Goal: Information Seeking & Learning: Learn about a topic

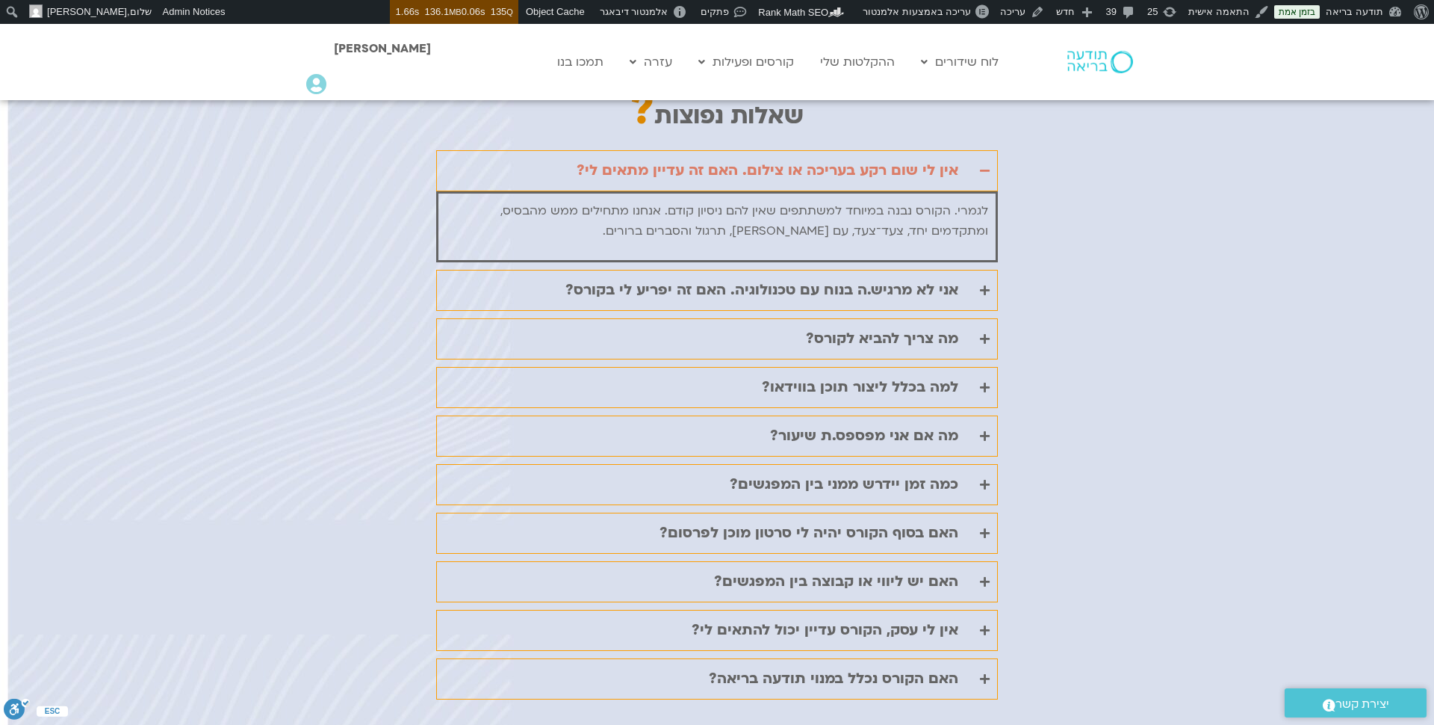
scroll to position [3446, 0]
click at [946, 157] on div "אין לי שום רקע בעריכה או צילום. האם זה עדיין מתאים לי?" at bounding box center [768, 169] width 382 height 25
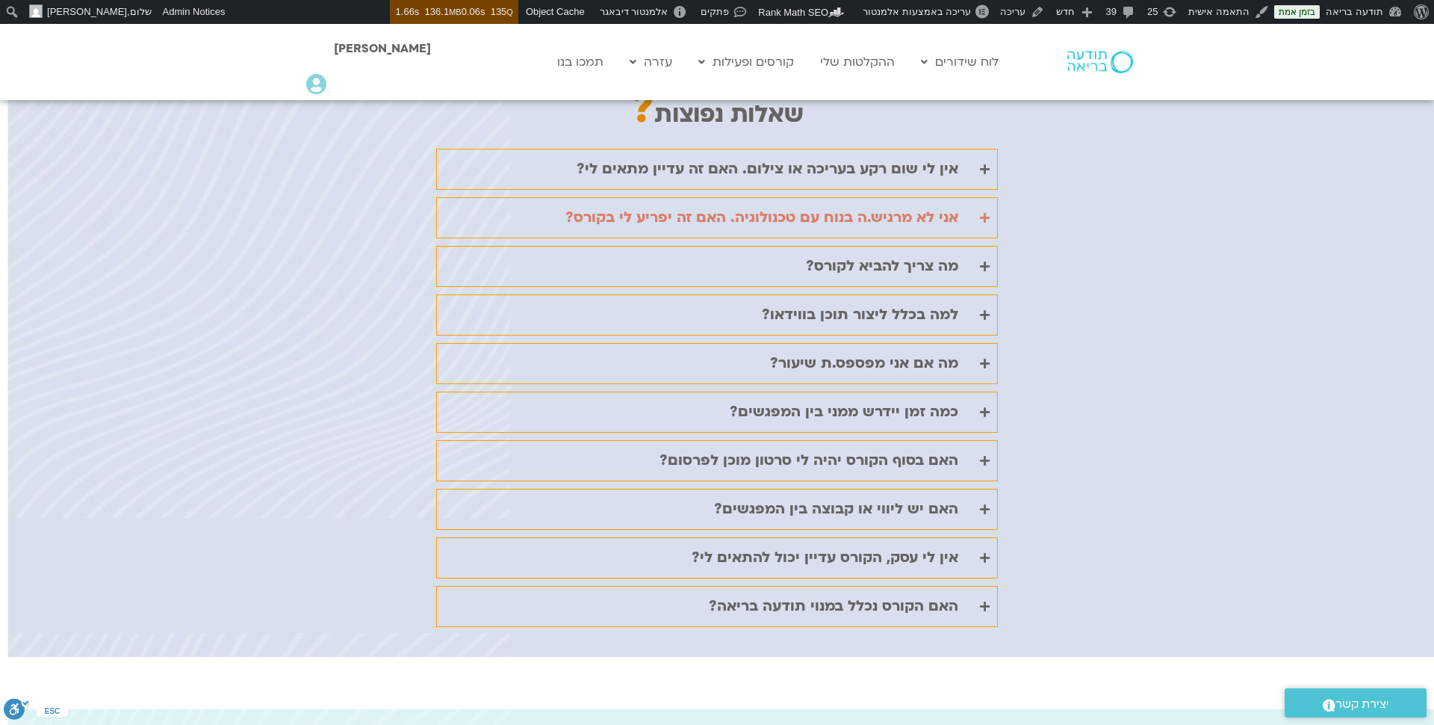
click at [943, 205] on div "אני לא מרגיש.ה בנוח עם טכנולוגיה. האם זה יפריע לי בקורס?" at bounding box center [761, 217] width 393 height 25
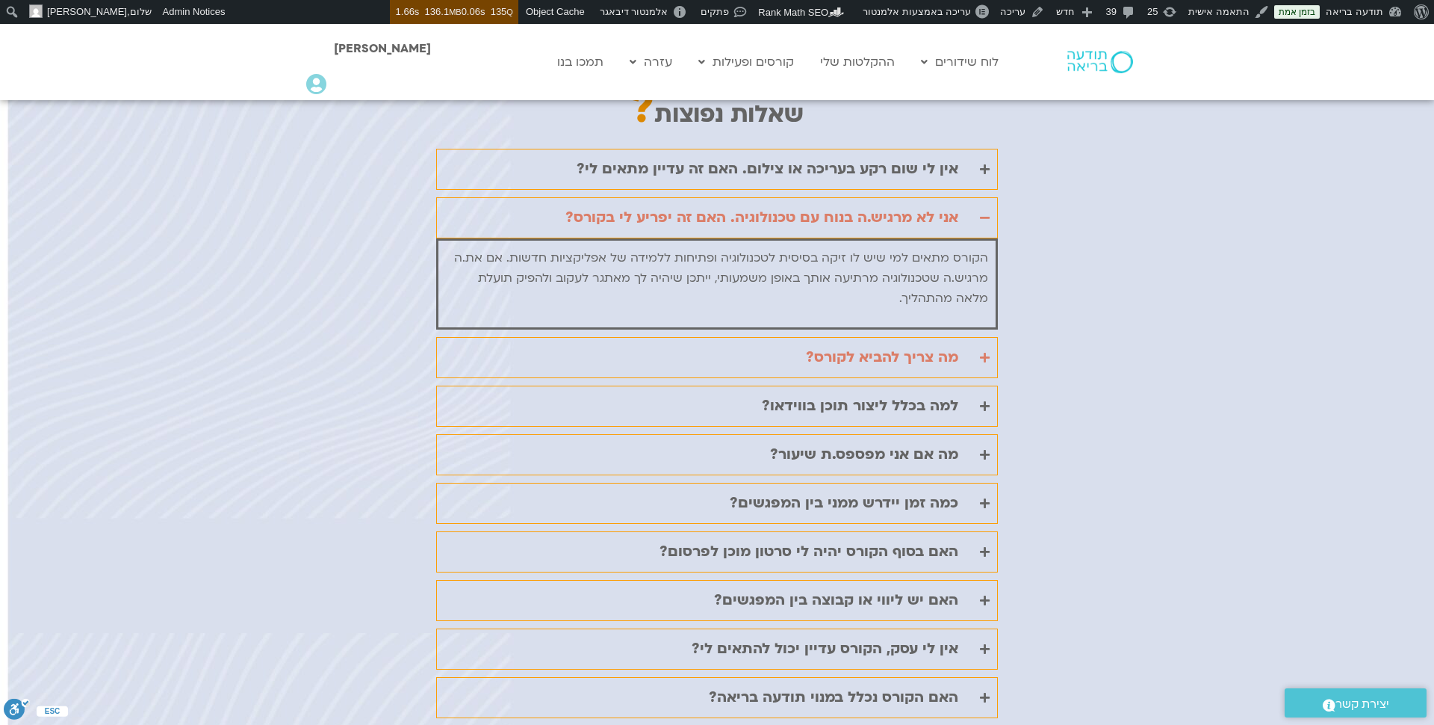
click at [943, 345] on div "מה צריך להביא לקורס?" at bounding box center [882, 357] width 152 height 25
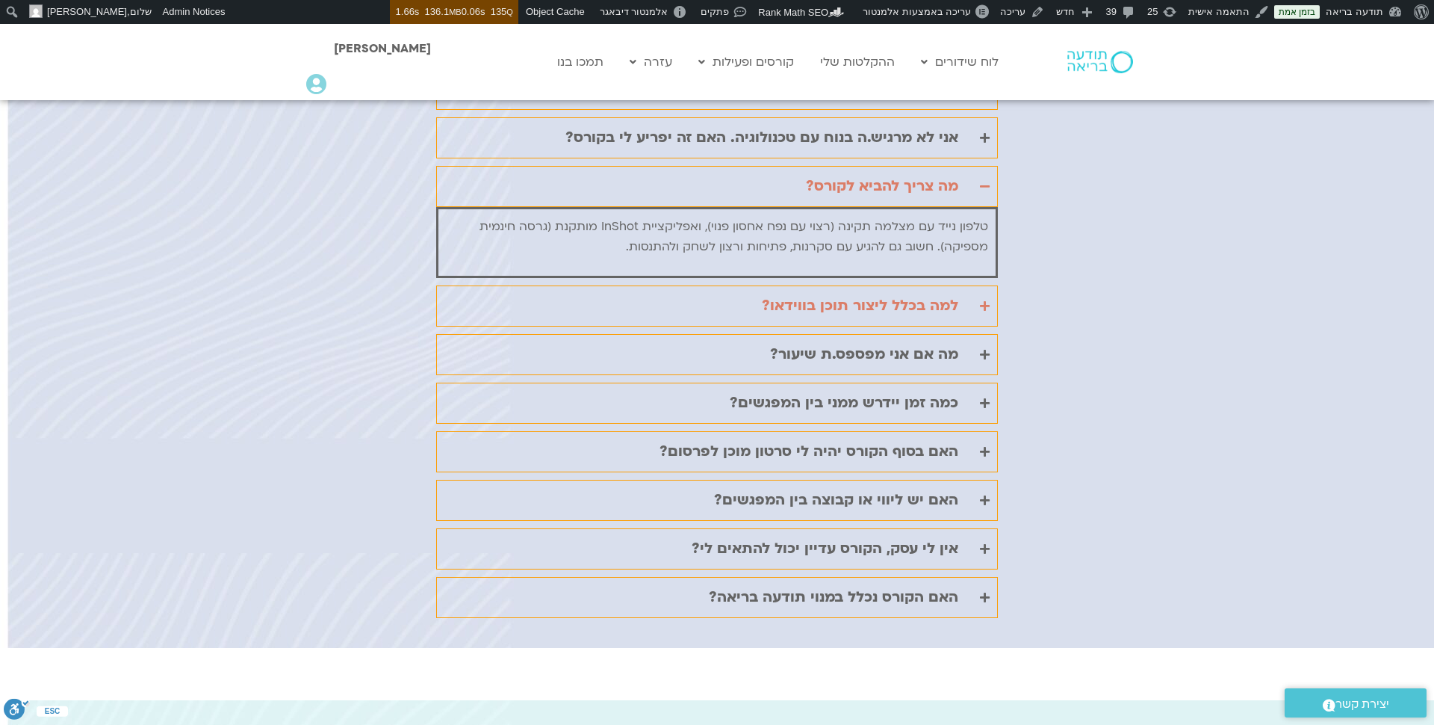
scroll to position [3532, 0]
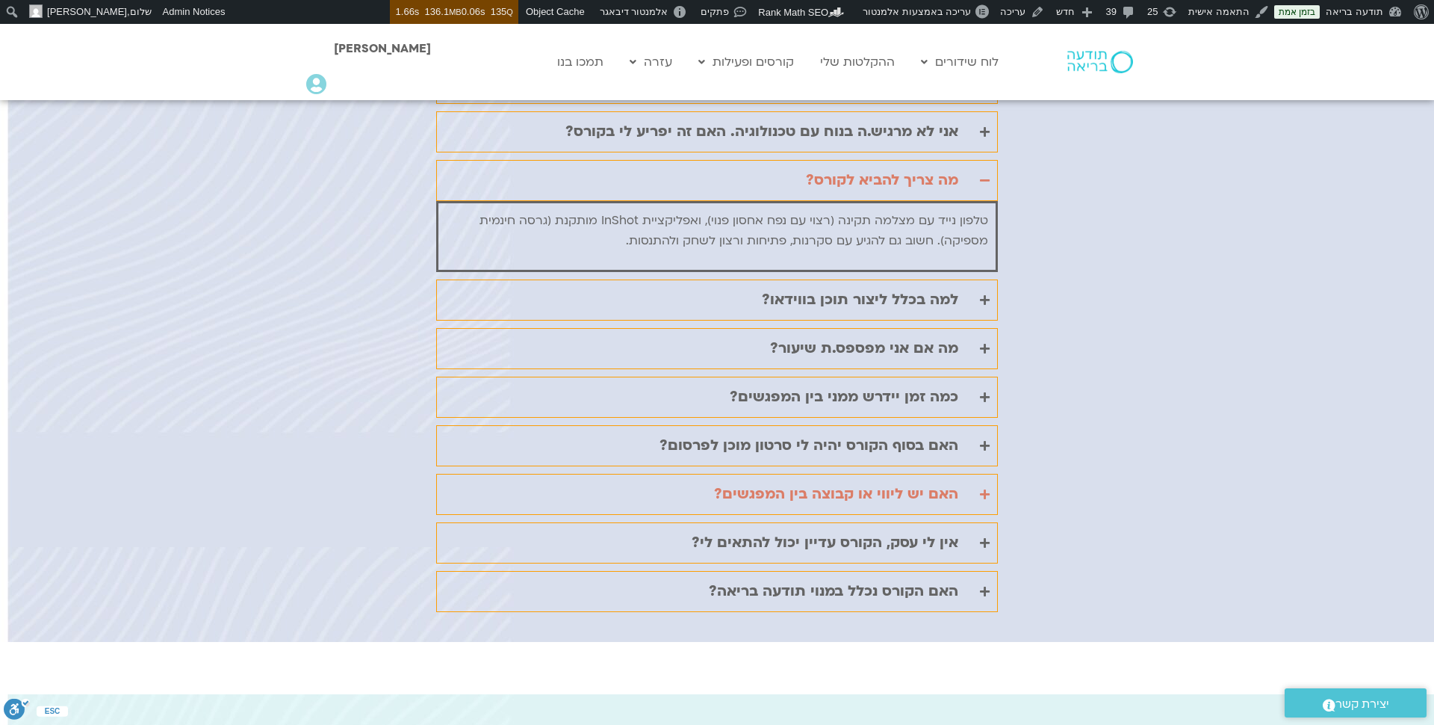
click at [869, 482] on div "האם יש ליווי או קבוצה בין המפגשים?" at bounding box center [836, 494] width 244 height 25
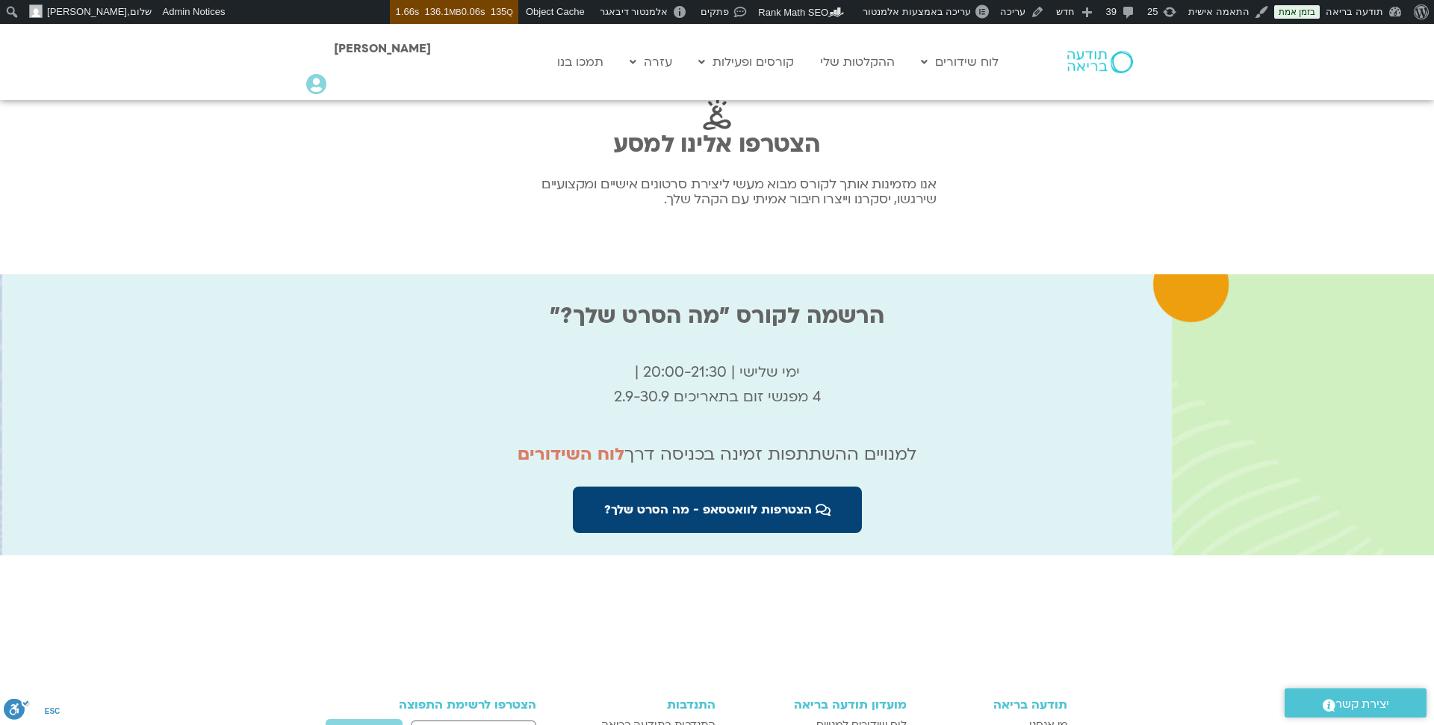
scroll to position [5257, 0]
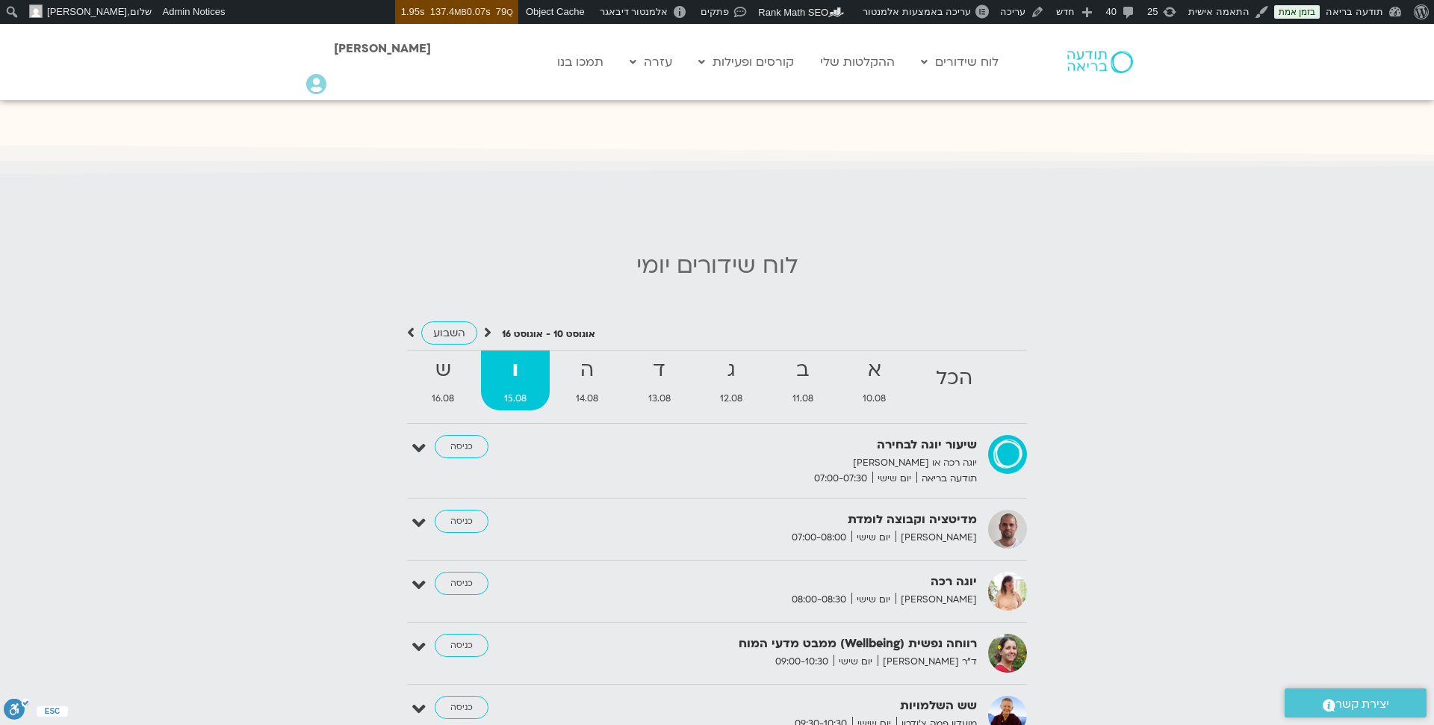
scroll to position [1403, 0]
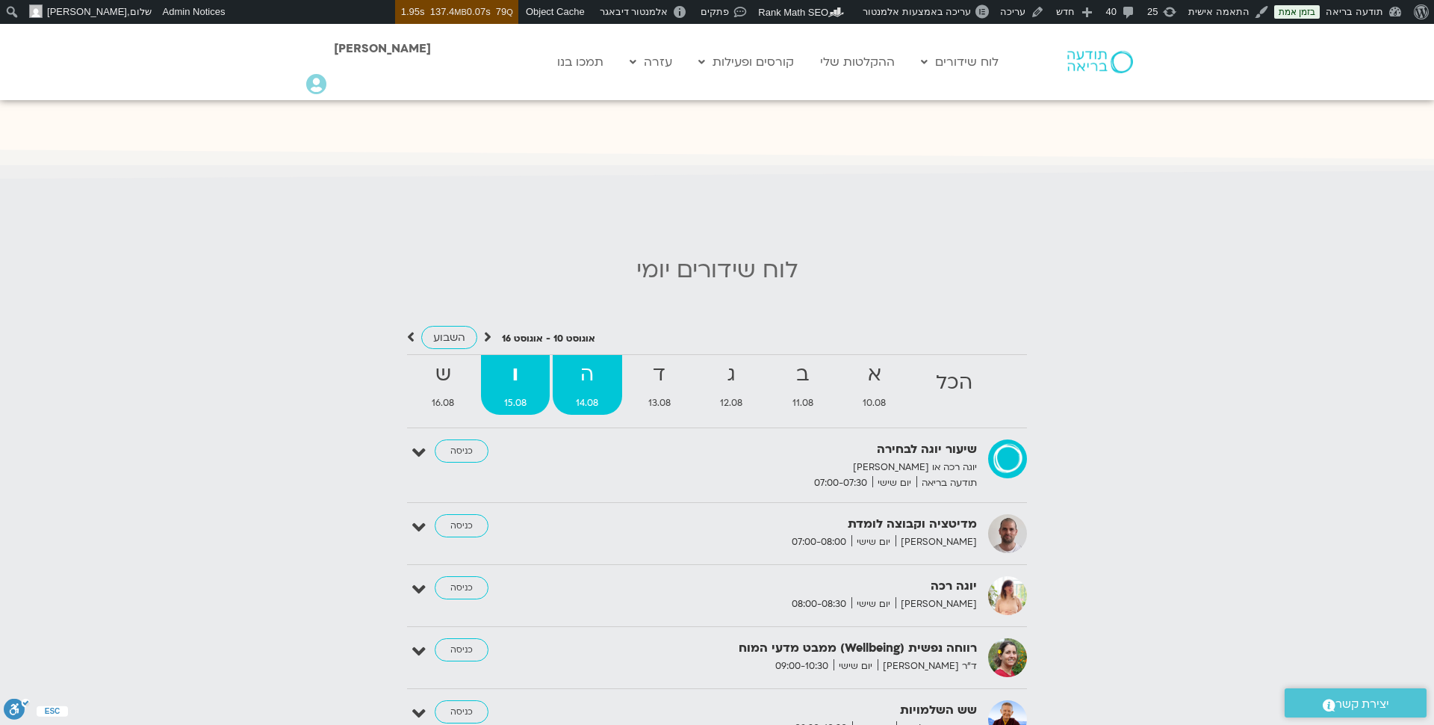
click at [583, 359] on strong "ה" at bounding box center [587, 375] width 69 height 34
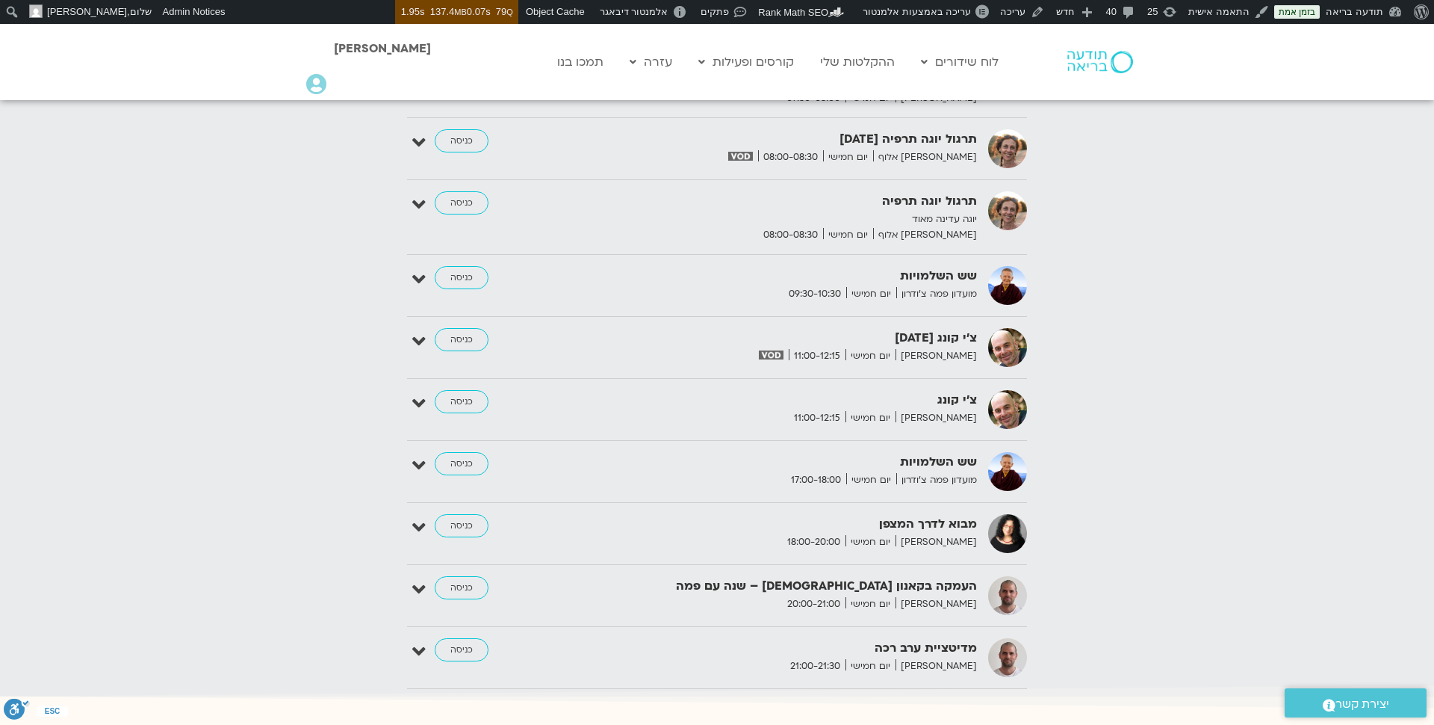
scroll to position [2075, 0]
